Goal: Information Seeking & Learning: Learn about a topic

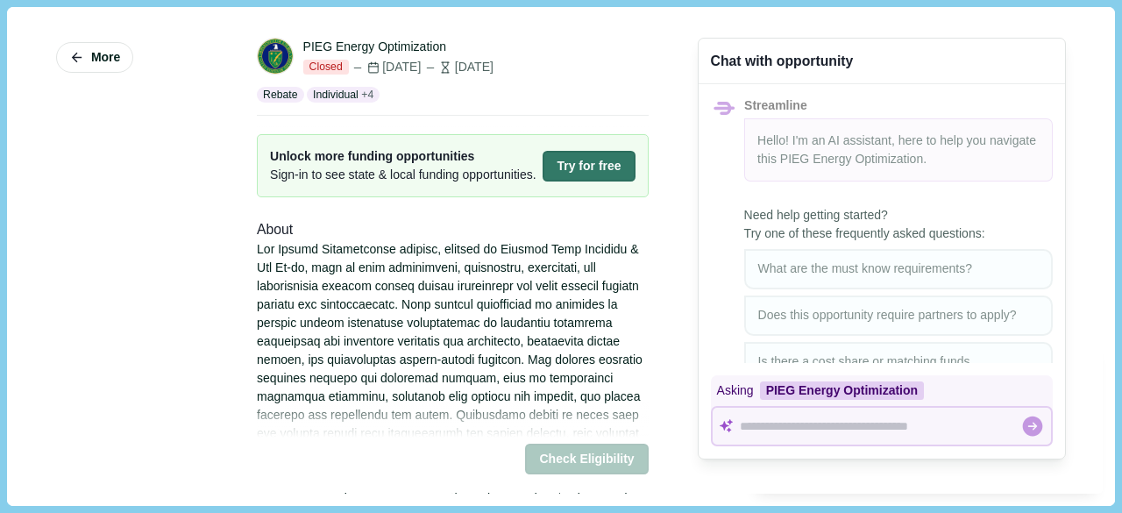
scroll to position [88, 0]
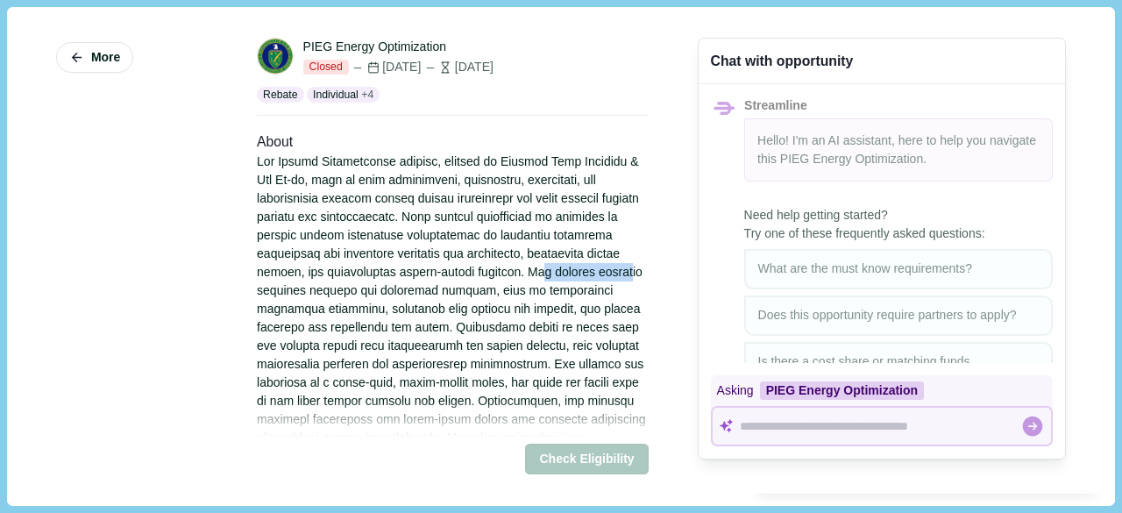
drag, startPoint x: 323, startPoint y: 309, endPoint x: 419, endPoint y: 308, distance: 95.6
click at [419, 308] on div at bounding box center [453, 318] width 392 height 331
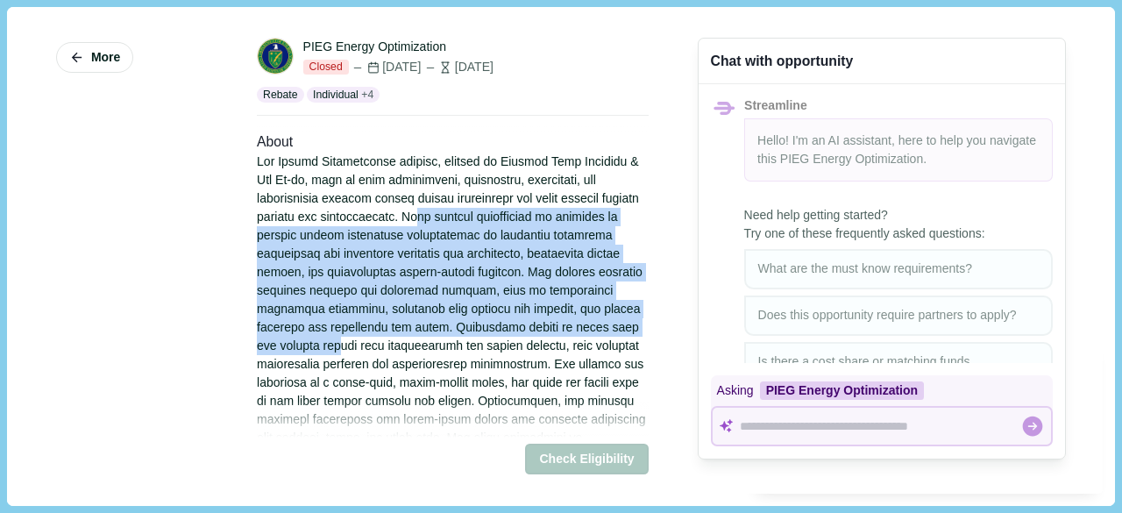
drag, startPoint x: 454, startPoint y: 231, endPoint x: 460, endPoint y: 362, distance: 131.6
click at [460, 362] on div at bounding box center [453, 318] width 392 height 331
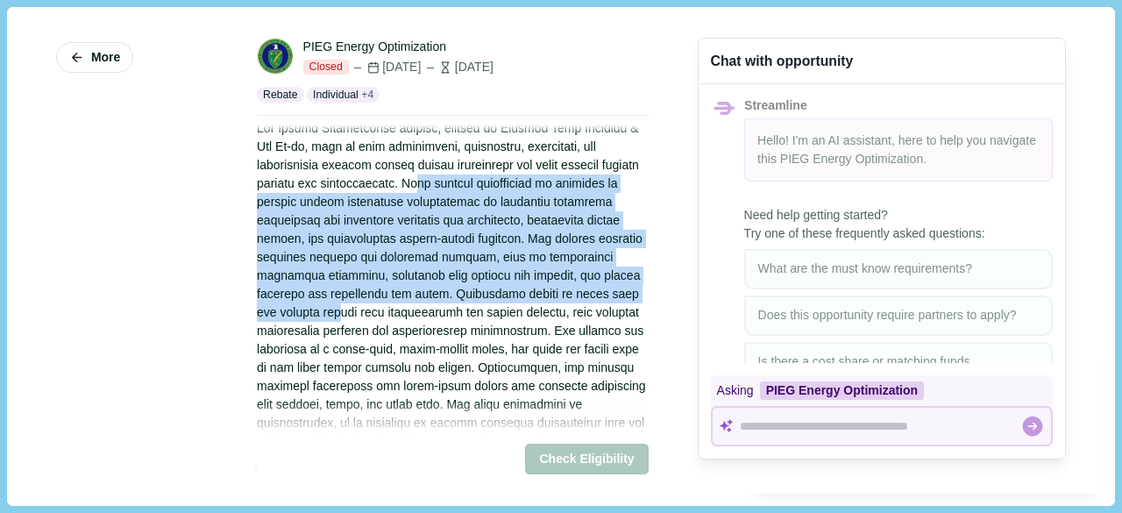
scroll to position [0, 0]
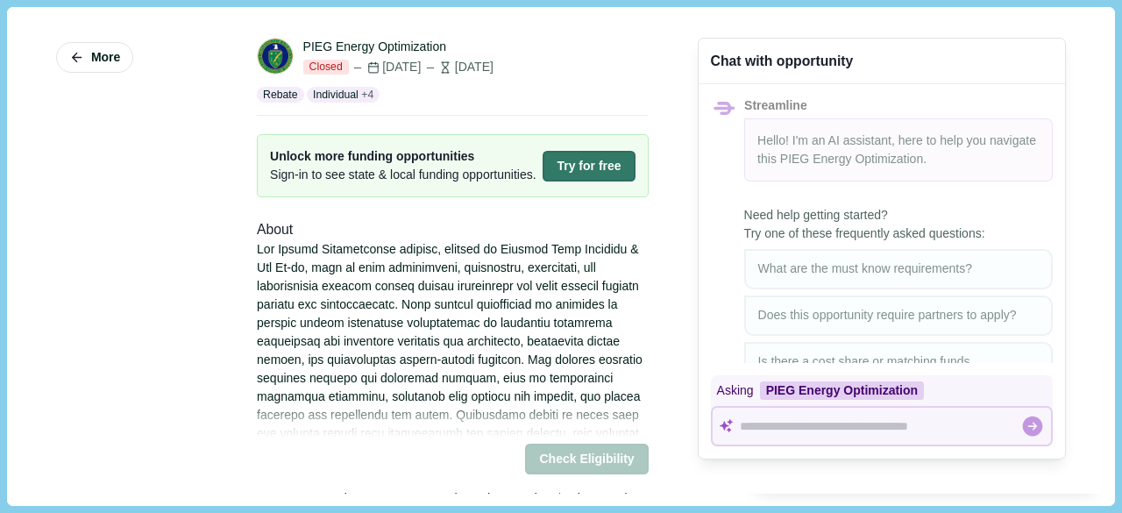
click at [361, 241] on div "About" at bounding box center [453, 230] width 392 height 22
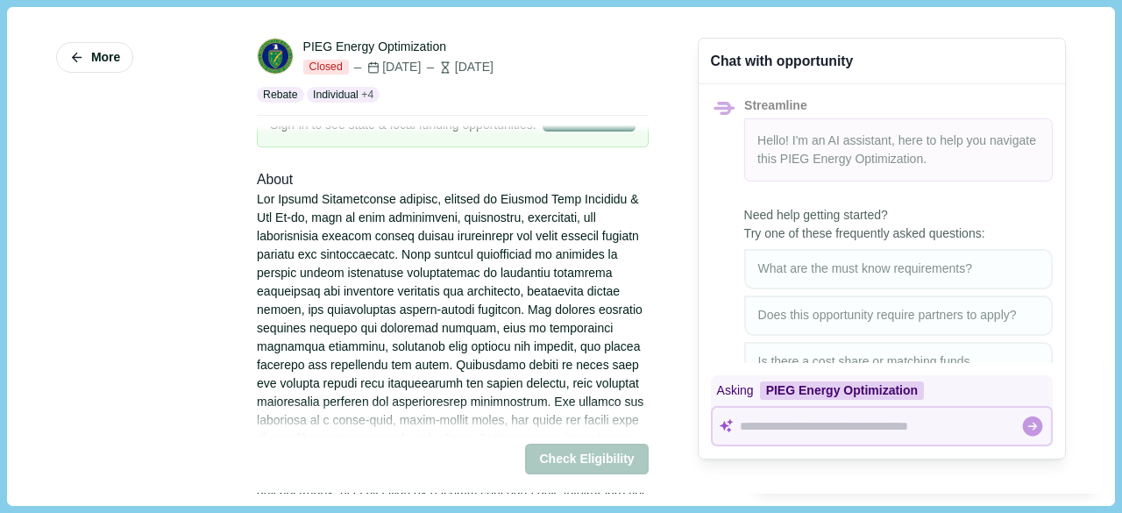
scroll to position [88, 0]
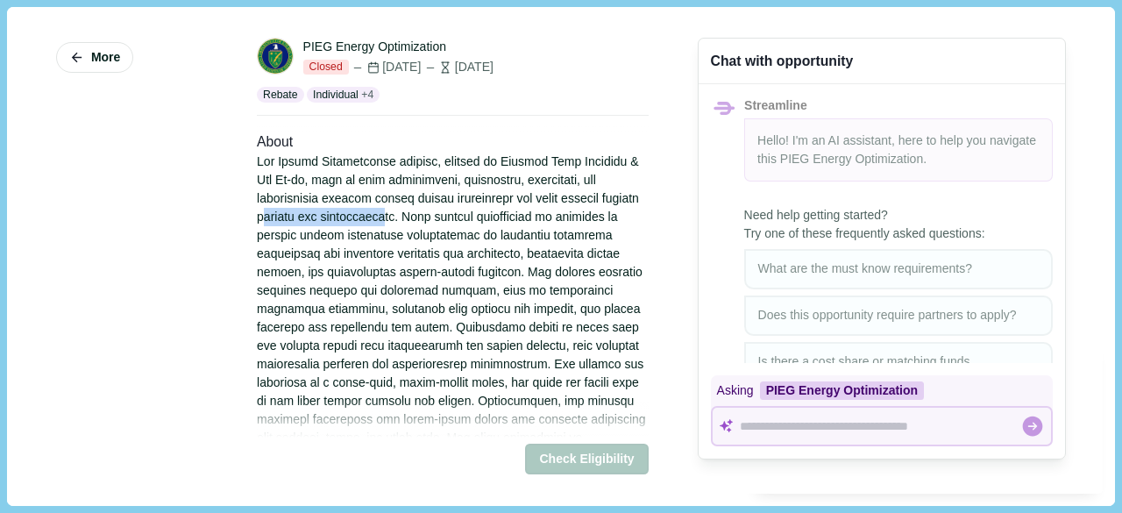
drag, startPoint x: 305, startPoint y: 239, endPoint x: 422, endPoint y: 242, distance: 116.6
click at [422, 242] on div at bounding box center [453, 318] width 392 height 331
drag, startPoint x: 480, startPoint y: 242, endPoint x: 565, endPoint y: 241, distance: 84.2
click at [565, 241] on div at bounding box center [453, 318] width 392 height 331
click at [375, 260] on div at bounding box center [453, 318] width 392 height 331
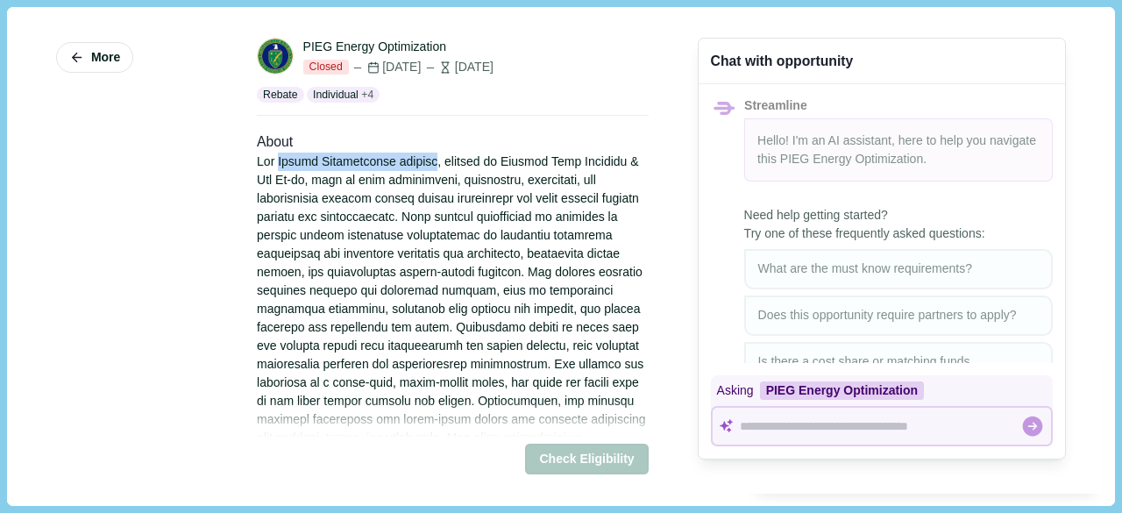
drag, startPoint x: 279, startPoint y: 174, endPoint x: 439, endPoint y: 181, distance: 160.5
click at [439, 181] on div at bounding box center [453, 318] width 392 height 331
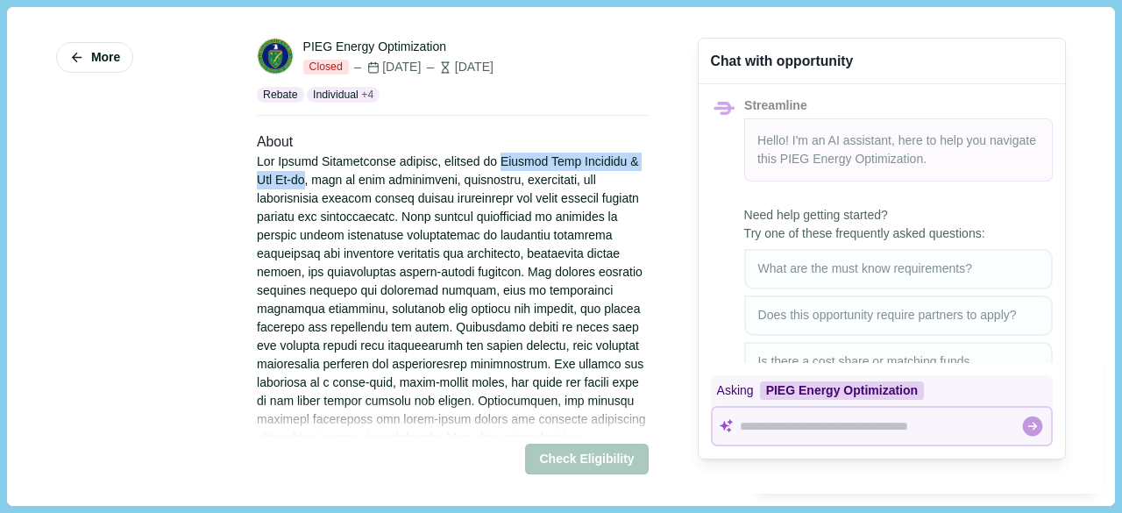
drag, startPoint x: 506, startPoint y: 180, endPoint x: 312, endPoint y: 203, distance: 195.2
click at [312, 203] on div at bounding box center [453, 318] width 392 height 331
drag, startPoint x: 277, startPoint y: 180, endPoint x: 310, endPoint y: 198, distance: 38.1
click at [310, 198] on div at bounding box center [453, 318] width 392 height 331
copy div "Energy Optimization program, offered by Presque Isle Electric & Gas Co-op"
